Goal: Task Accomplishment & Management: Use online tool/utility

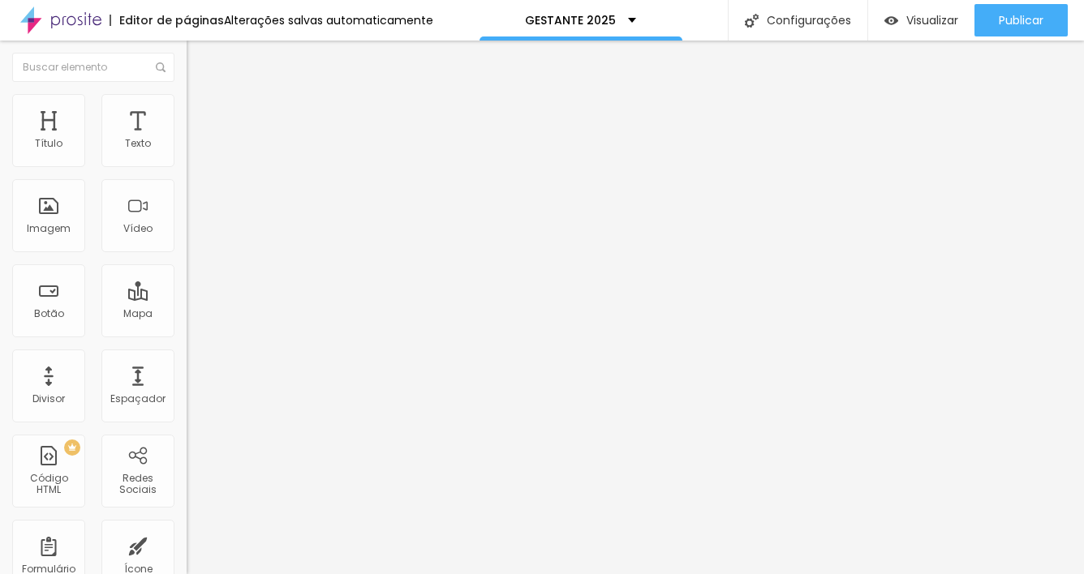
click at [187, 560] on textarea "Olá, cheguei até você pela página {page_title} e gostaria de mais informações" at bounding box center [278, 574] width 183 height 28
drag, startPoint x: 36, startPoint y: 283, endPoint x: 24, endPoint y: 284, distance: 12.2
click at [187, 560] on textarea "Olá, cheguei até você pela página {page_title} e gostaria de mais informações s…" at bounding box center [278, 574] width 183 height 28
click at [187, 560] on textarea "Oi, cheguei até você pela página {page_title} e gostaria de mais informações so…" at bounding box center [278, 574] width 183 height 28
type textarea "Oi, cheguei até você pela página {page_title} e gostaria de mais informações so…"
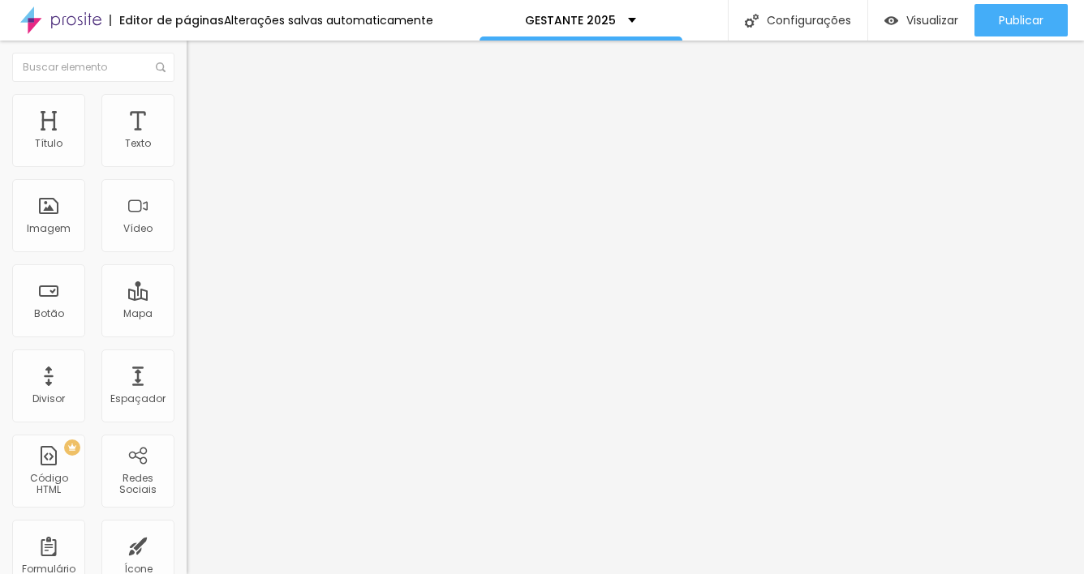
click at [199, 59] on div "Editar Mapa" at bounding box center [245, 59] width 92 height 13
click at [187, 152] on input "Bertatiar" at bounding box center [284, 144] width 195 height 16
drag, startPoint x: 43, startPoint y: 174, endPoint x: -36, endPoint y: 171, distance: 79.6
click at [0, 171] on html "Editor de páginas Alterações salvas automaticamente GESTANTE 2025 Configurações…" at bounding box center [542, 287] width 1084 height 574
type input "[STREET_ADDRESS][PERSON_NAME]"
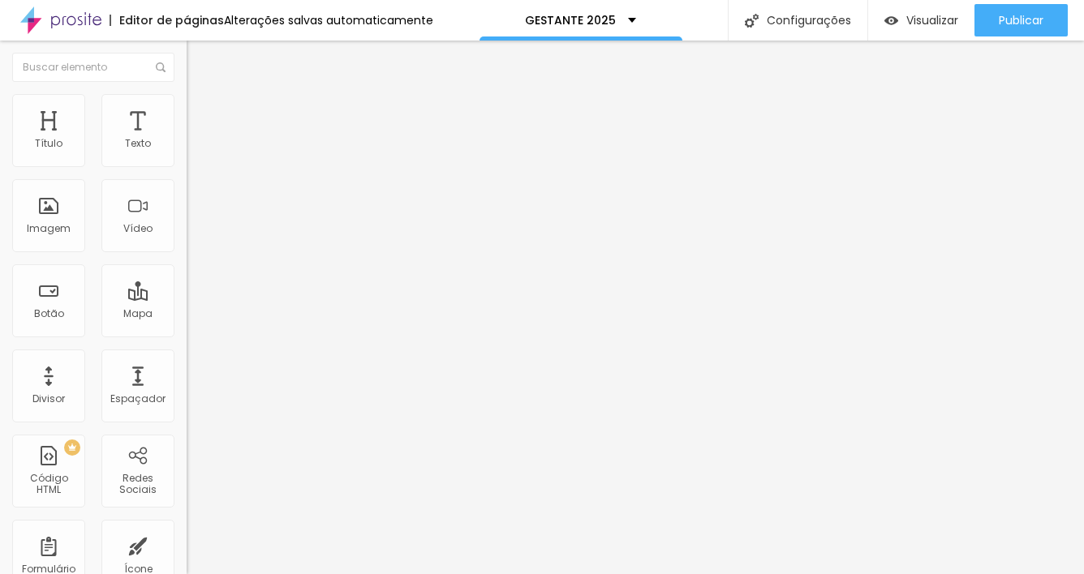
click at [187, 319] on div "Editar Mapa Conteúdo Estilo Avançado Endereço [STREET_ADDRESS][PERSON_NAME]" at bounding box center [280, 308] width 187 height 534
click at [187, 324] on input at bounding box center [297, 332] width 221 height 16
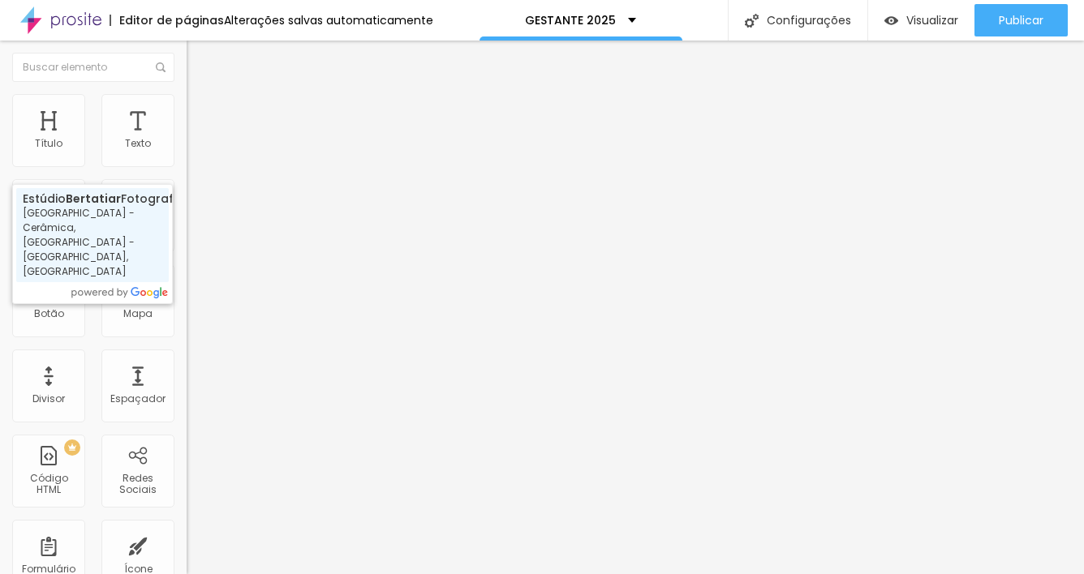
type input "[PERSON_NAME] Fotografia - [GEOGRAPHIC_DATA] - Cerâmica, [GEOGRAPHIC_DATA] - [G…"
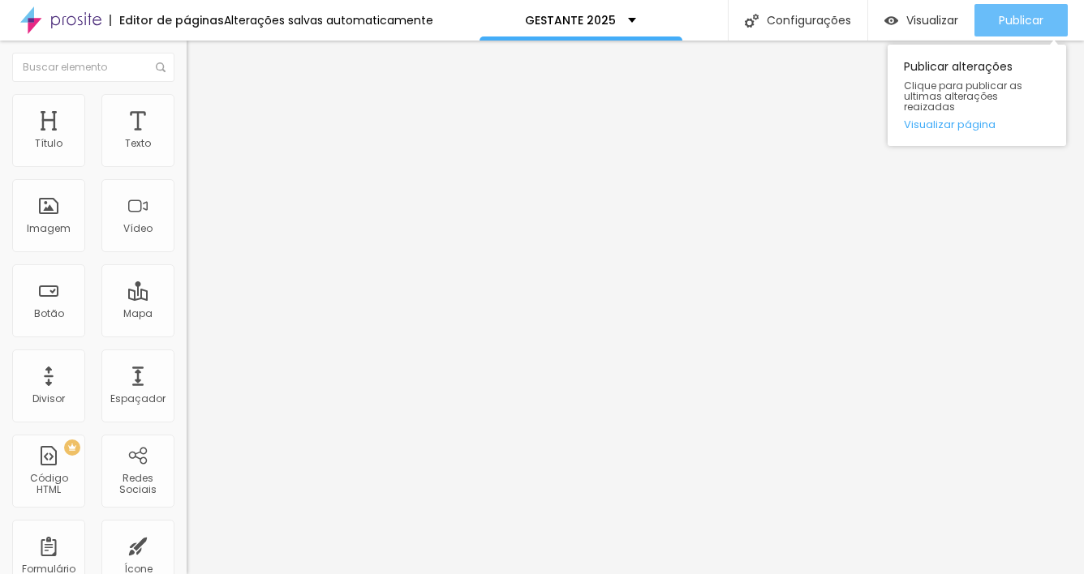
click at [1011, 20] on span "Publicar" at bounding box center [1020, 20] width 45 height 13
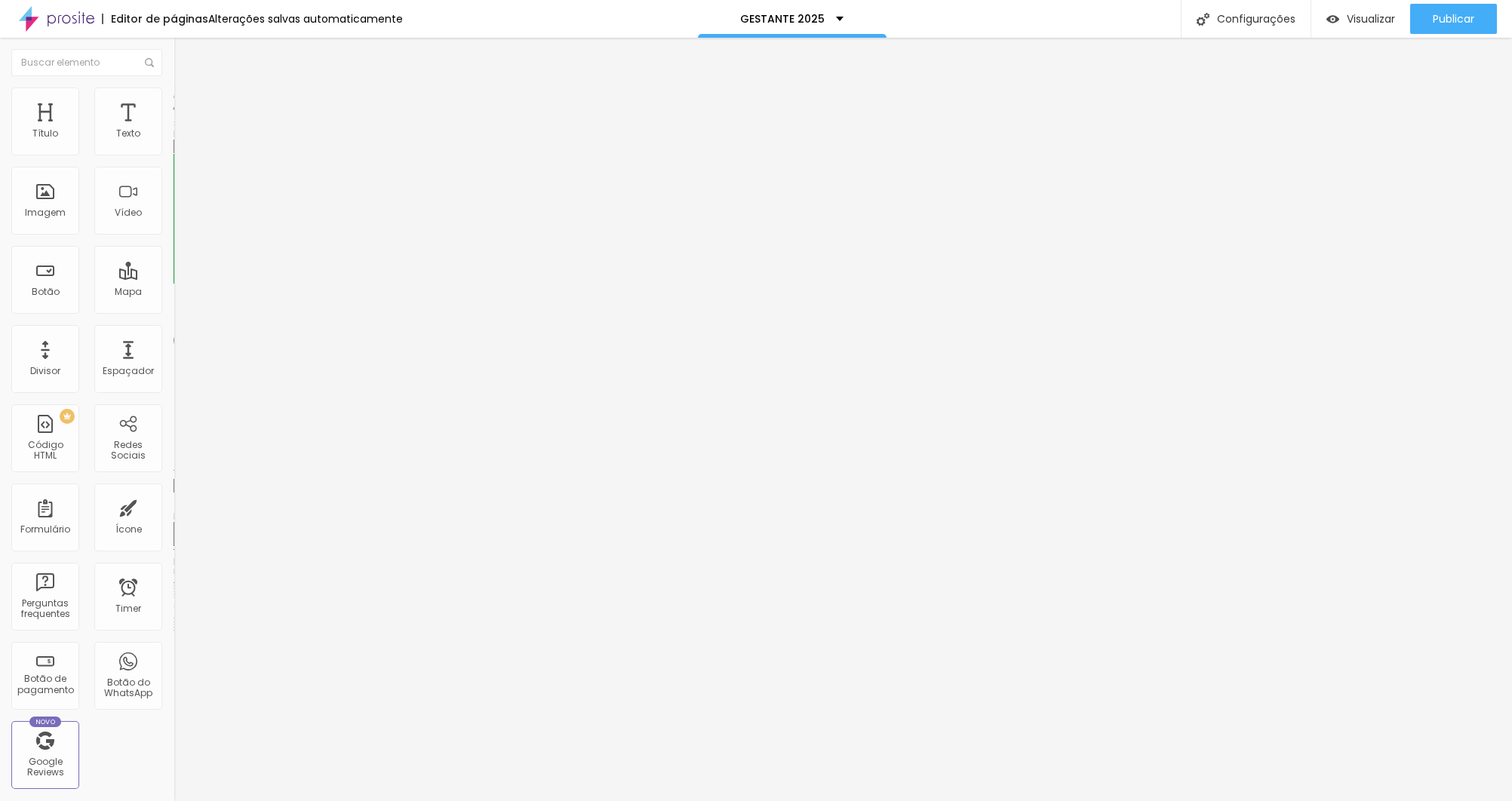
drag, startPoint x: 21, startPoint y: 218, endPoint x: 26, endPoint y: 223, distance: 7.1
click at [174, 478] on input "Agendar seu Ensaio agora" at bounding box center [264, 486] width 181 height 15
drag, startPoint x: 135, startPoint y: 218, endPoint x: 110, endPoint y: 223, distance: 25.5
click at [174, 478] on input "Quero viver essa experiência! Agendar seu Ensaio agora" at bounding box center [264, 486] width 181 height 15
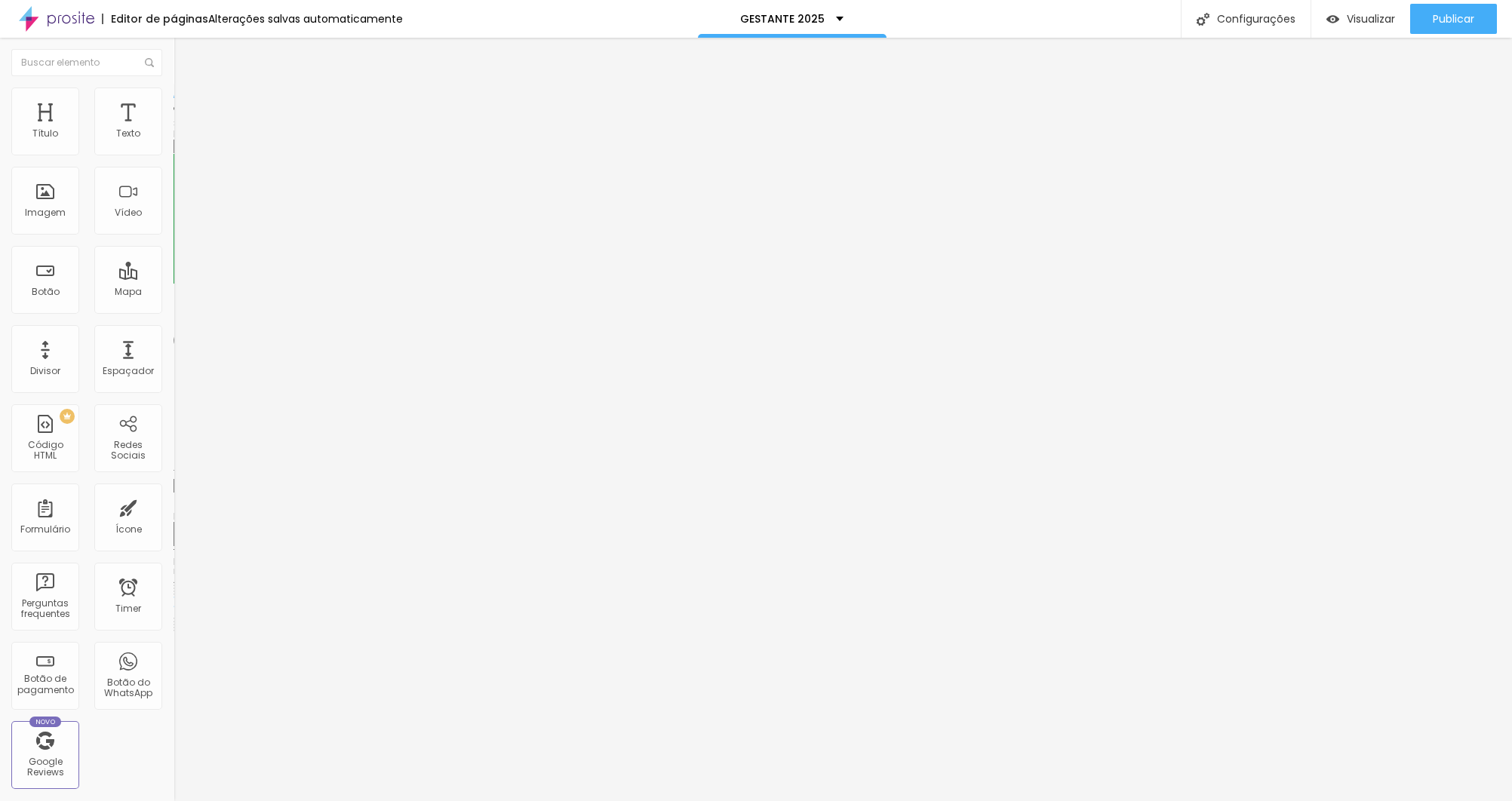
click at [174, 478] on input "Quero viver essa experiência! Agendar seu Ensaio agora" at bounding box center [264, 486] width 181 height 15
drag, startPoint x: 74, startPoint y: 219, endPoint x: 65, endPoint y: 219, distance: 9.0
click at [174, 478] on input "Quero viver essa experiência! Agendar seu Ensaio agora" at bounding box center [264, 486] width 181 height 15
click at [174, 478] on input "Quero viver essa experiência! Agende seu Ensaio agora" at bounding box center [264, 486] width 181 height 15
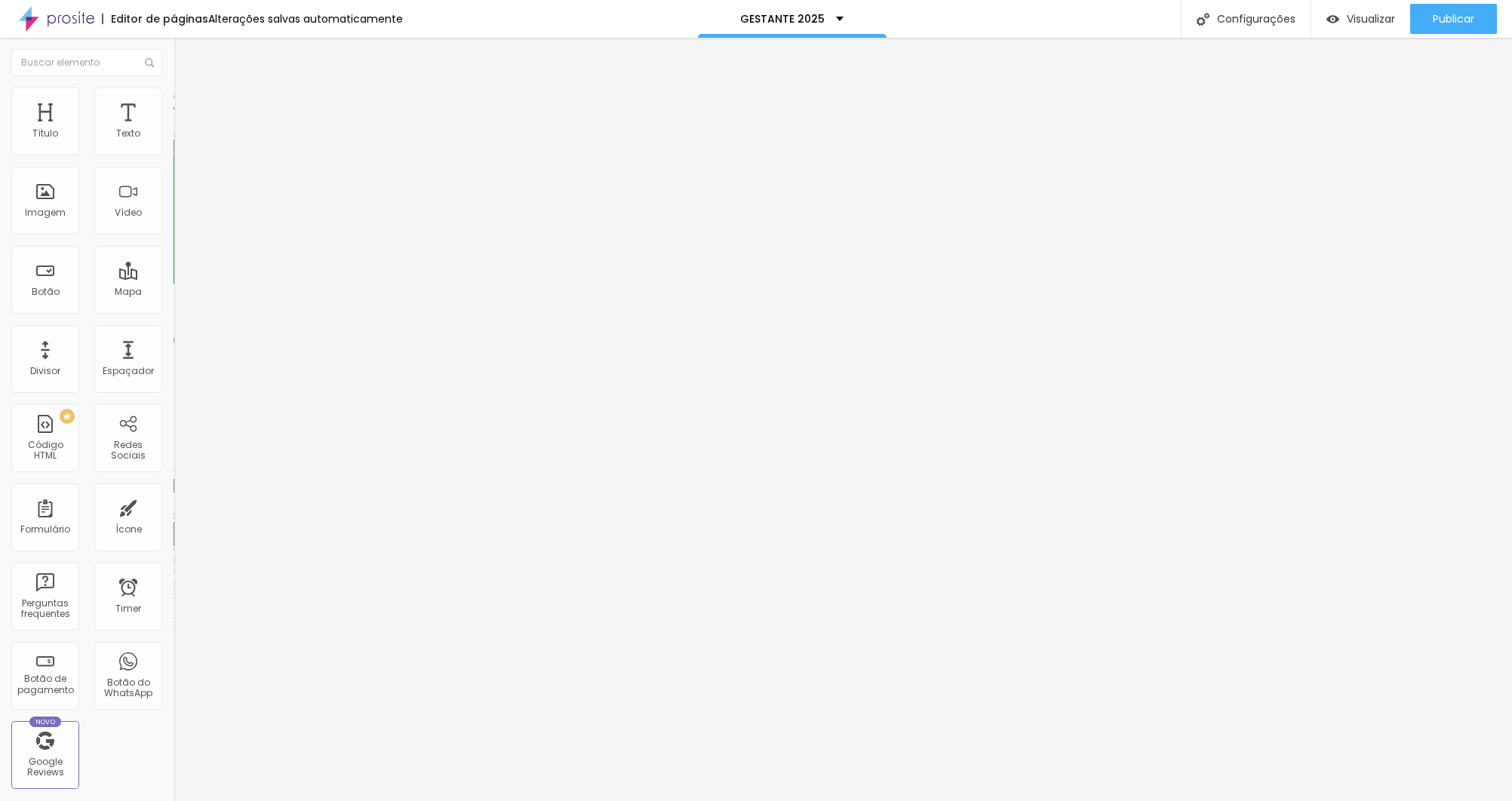
drag, startPoint x: 47, startPoint y: 220, endPoint x: 55, endPoint y: 220, distance: 8.0
click at [174, 478] on input "Quero viver essa experiência! Agende seu Ensaio agora" at bounding box center [264, 486] width 181 height 15
type input "Quero viver essa experiência!"
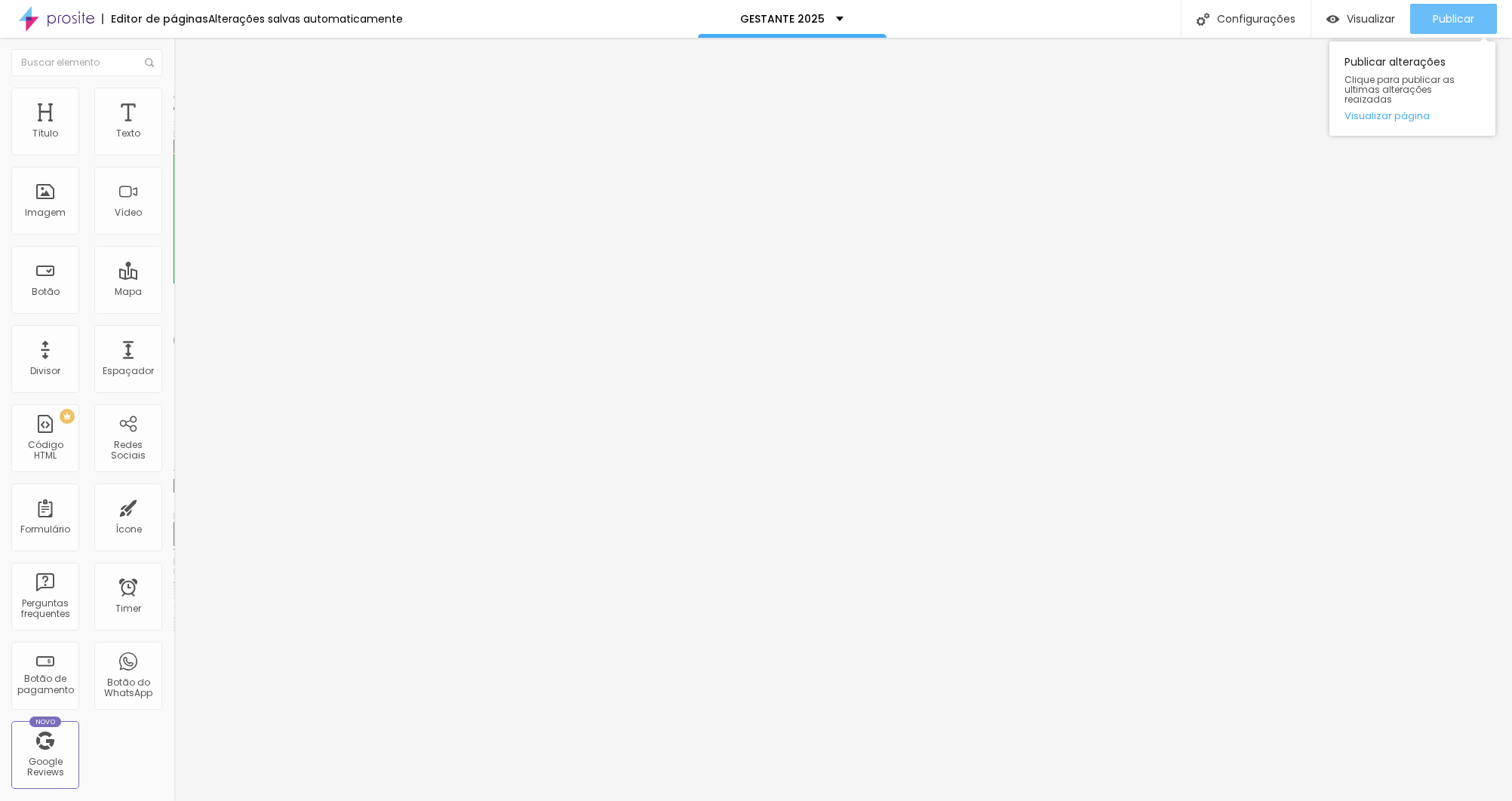
click at [1008, 18] on span "Publicar" at bounding box center [1453, 19] width 42 height 12
click at [174, 521] on textarea "Oi, cheguei até você pela página {page_title} e gostaria de mais informações so…" at bounding box center [259, 534] width 170 height 26
click at [174, 521] on textarea "Olá, cheguei até você pela página {page_title} e gostaria de mais informações" at bounding box center [259, 534] width 170 height 26
paste textarea "i, cheguei até você pela página {page_title} e gostaria de mais informações sob…"
type textarea "Oi, cheguei até você pela página {page_title} e gostaria de mais informações so…"
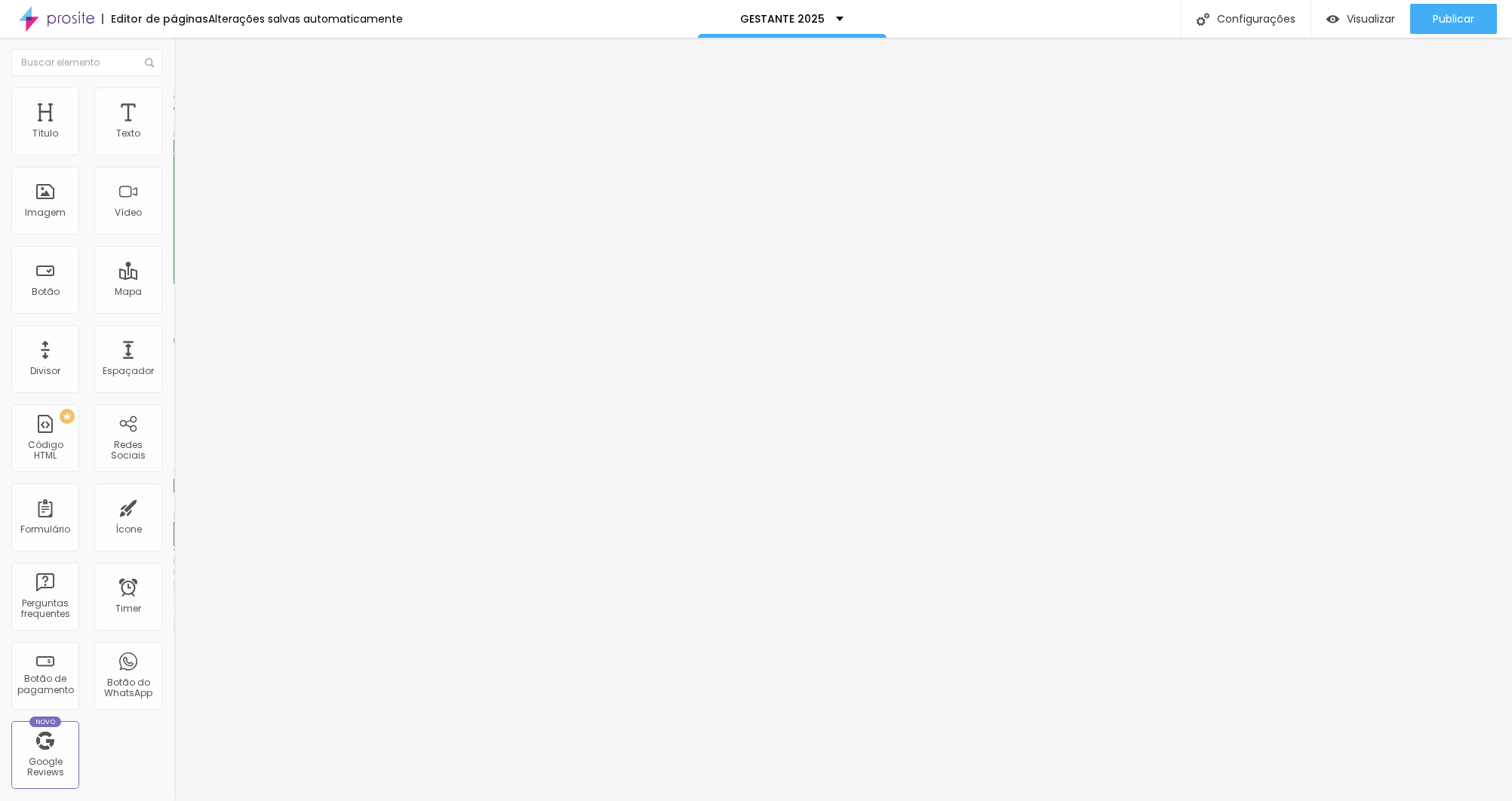
click at [174, 521] on textarea "Olá, cheguei até você pela página {page_title} e gostaria de mais informações" at bounding box center [259, 534] width 170 height 26
paste textarea "i, cheguei até você pela página {page_title} e gostaria de mais informações sob…"
type textarea "Oi, cheguei até você pela página {page_title} e gostaria de mais informações so…"
click at [174, 521] on textarea "Olá, cheguei até você pela página {page_title} e gostaria de mais informações" at bounding box center [259, 534] width 170 height 26
paste textarea "i, cheguei até você pela página {page_title} e gostaria de mais informações sob…"
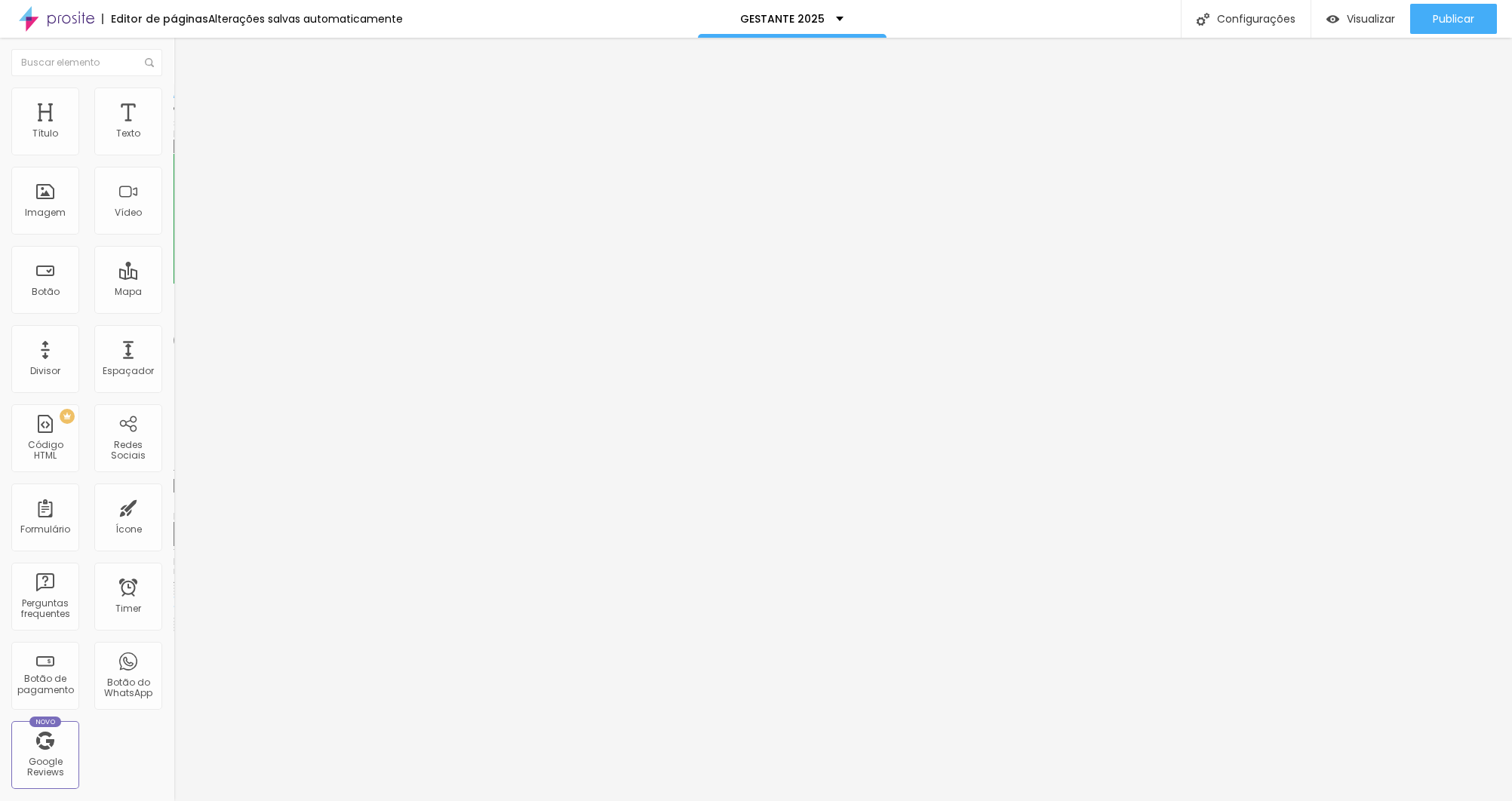
type textarea "Oi, cheguei até você pela página {page_title} e gostaria de mais informações so…"
click at [1008, 24] on span "Publicar" at bounding box center [1453, 19] width 42 height 12
click at [1008, 19] on span "Visualizar" at bounding box center [1372, 19] width 48 height 12
click at [1008, 19] on span "Publicar" at bounding box center [1453, 19] width 42 height 12
